Goal: Transaction & Acquisition: Download file/media

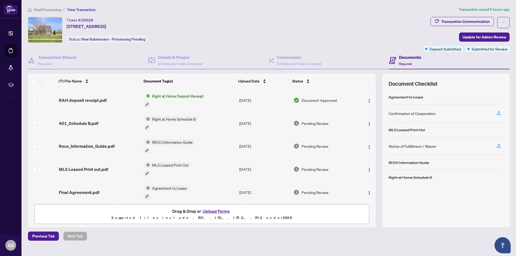
click at [181, 97] on span "Right at Home Deposit Receipt" at bounding box center [178, 96] width 56 height 6
click at [105, 100] on span "RAH deposit receipt.pdf" at bounding box center [83, 100] width 48 height 6
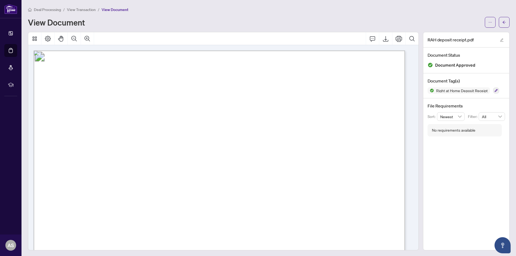
click at [80, 9] on span "View Transaction" at bounding box center [81, 9] width 29 height 5
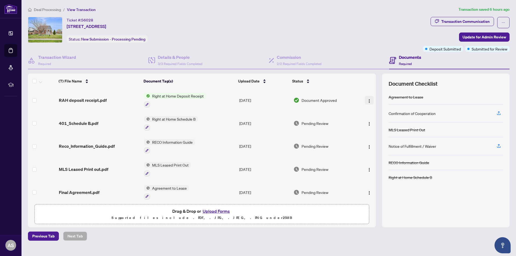
click at [367, 101] on img "button" at bounding box center [369, 101] width 4 height 4
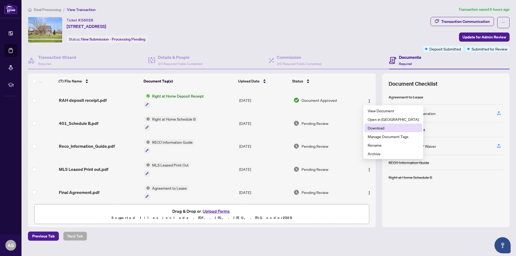
click at [377, 128] on span "Download" at bounding box center [392, 128] width 51 height 6
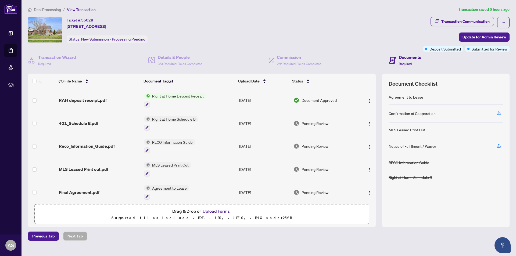
click at [51, 10] on span "Deal Processing" at bounding box center [47, 9] width 27 height 5
